Goal: Task Accomplishment & Management: Use online tool/utility

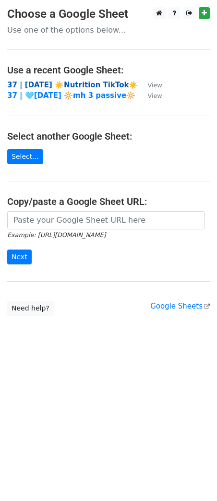
click at [84, 84] on strong "37 | AUG 13 ☀️Nutrition TikTok☀️" at bounding box center [72, 85] width 131 height 9
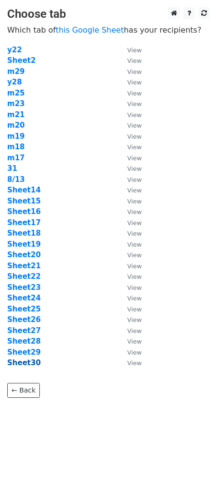
click at [26, 362] on strong "Sheet30" at bounding box center [24, 363] width 34 height 9
click at [29, 362] on strong "Sheet30" at bounding box center [24, 363] width 34 height 9
click at [30, 61] on strong "Sheet2" at bounding box center [21, 60] width 28 height 9
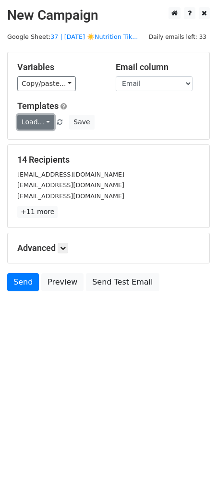
click at [44, 123] on link "Load..." at bounding box center [35, 122] width 37 height 15
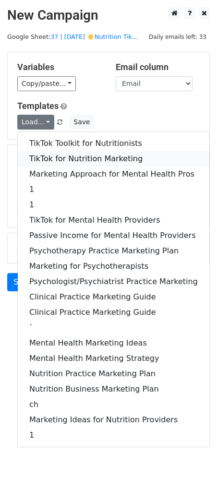
click at [54, 155] on link "TikTok for Nutrition Marketing" at bounding box center [114, 158] width 192 height 15
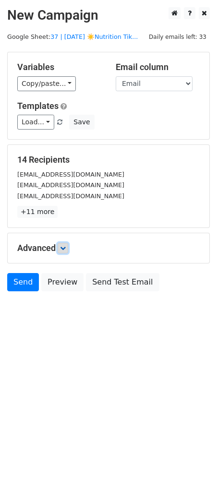
click at [66, 247] on icon at bounding box center [63, 248] width 6 height 6
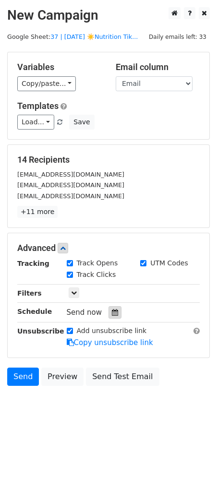
click at [112, 309] on icon at bounding box center [115, 312] width 6 height 7
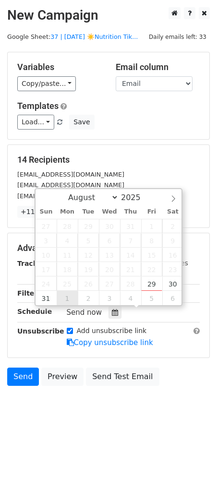
type input "[DATE] 12:00"
select select "8"
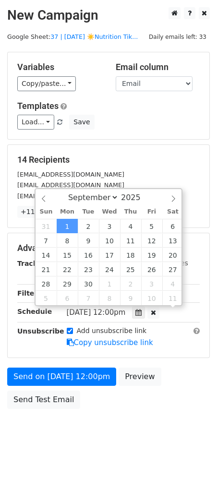
scroll to position [0, 0]
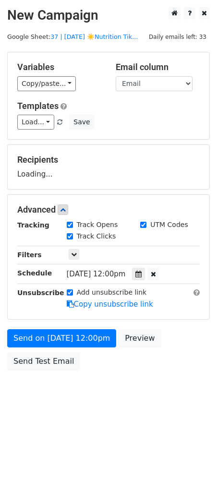
click at [67, 350] on div "Send on [DATE] 12:00pm Preview Send Test Email" at bounding box center [108, 353] width 217 height 46
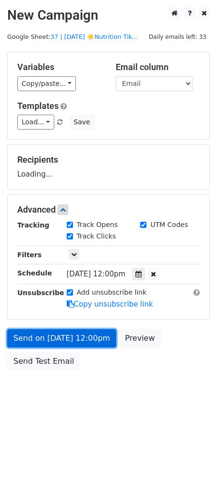
click at [69, 341] on link "Send on [DATE] 12:00pm" at bounding box center [61, 339] width 109 height 18
